Goal: Use online tool/utility

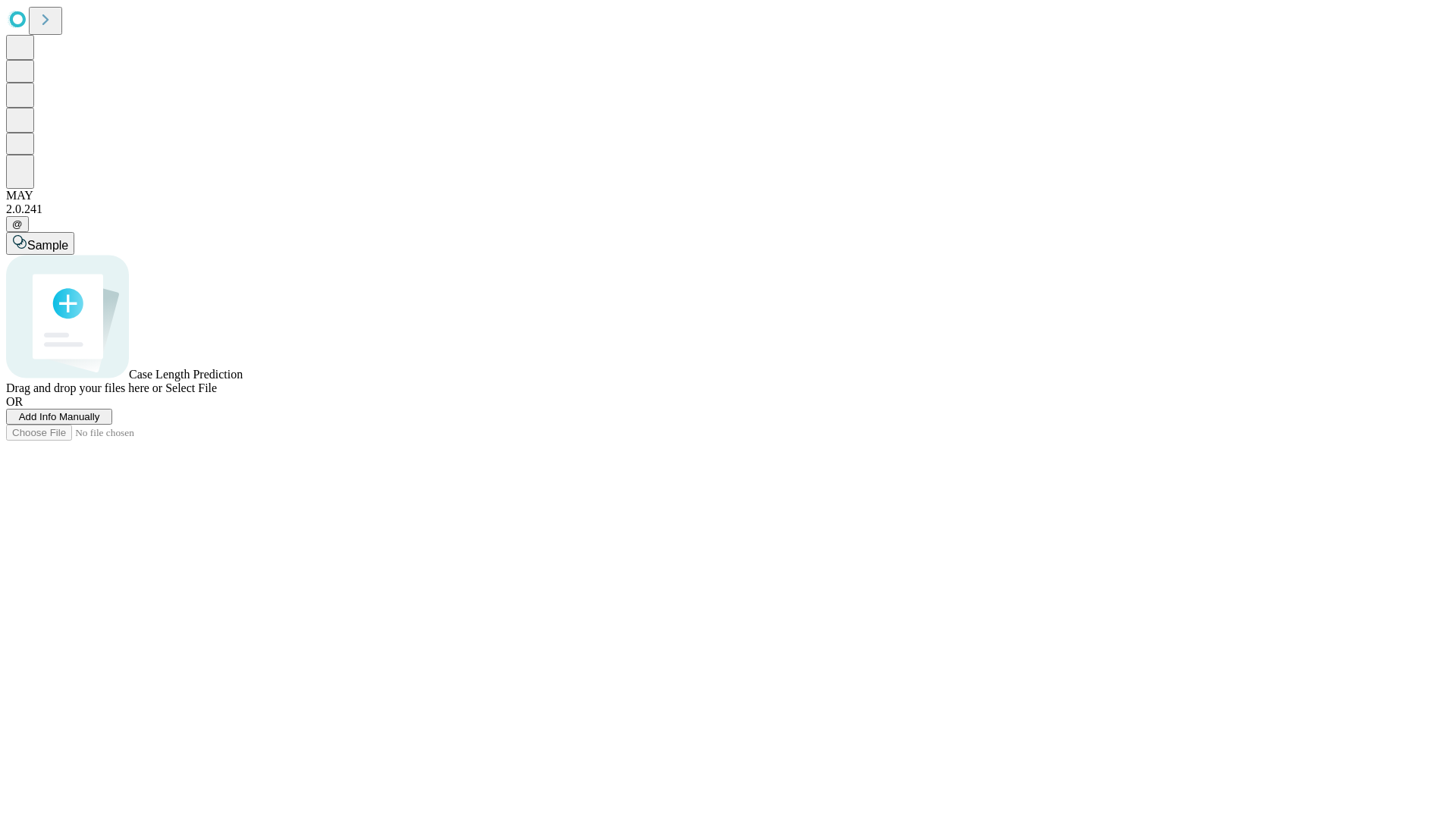
click at [217, 394] on span "Select File" at bounding box center [191, 388] width 52 height 13
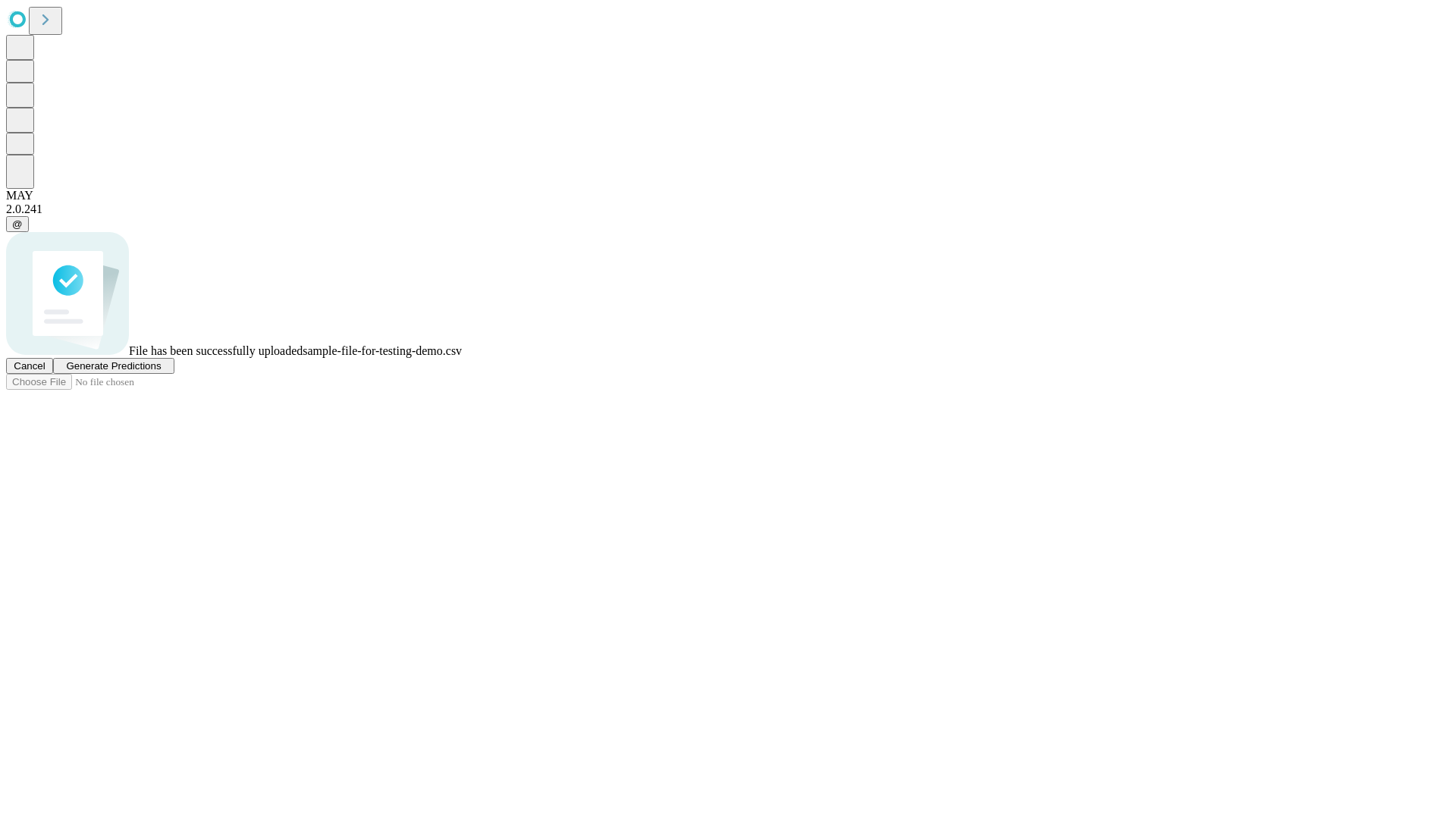
click at [161, 372] on span "Generate Predictions" at bounding box center [113, 366] width 95 height 11
